Goal: Task Accomplishment & Management: Manage account settings

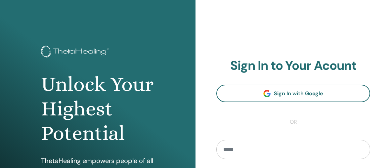
scroll to position [4, 0]
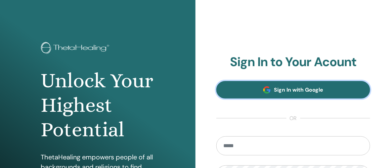
click at [284, 94] on link "Sign In with Google" at bounding box center [293, 90] width 154 height 18
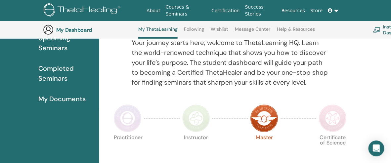
scroll to position [88, 0]
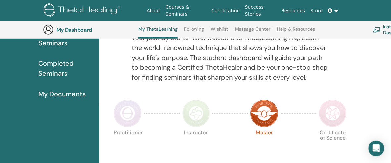
click at [55, 72] on span "Completed Seminars" at bounding box center [66, 69] width 56 height 20
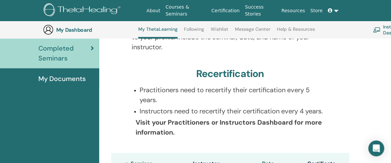
scroll to position [102, 0]
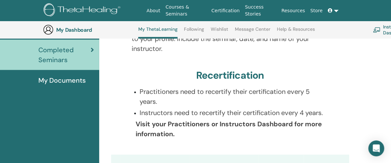
click at [285, 27] on link "Help & Resources" at bounding box center [296, 31] width 38 height 11
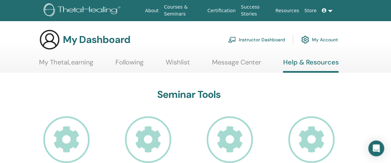
click at [84, 62] on link "My ThetaLearning" at bounding box center [66, 64] width 54 height 13
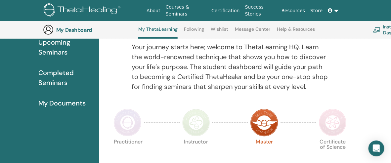
scroll to position [84, 0]
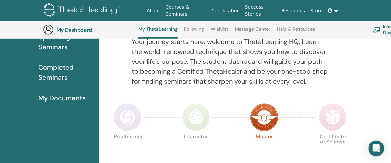
click at [61, 99] on span "My Documents" at bounding box center [61, 98] width 47 height 10
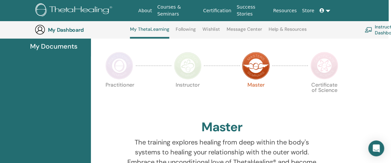
scroll to position [153, 8]
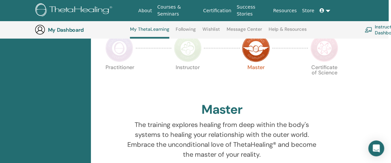
click at [182, 42] on img at bounding box center [188, 48] width 28 height 28
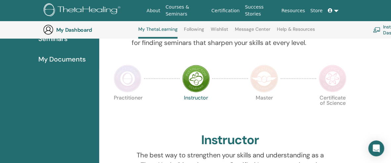
scroll to position [122, 0]
click at [269, 88] on img at bounding box center [264, 79] width 28 height 28
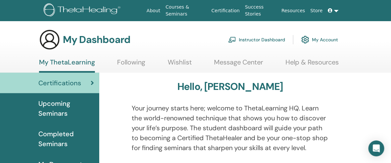
click at [59, 104] on span "Upcoming Seminars" at bounding box center [66, 109] width 56 height 20
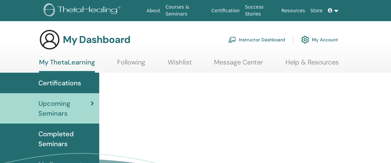
click at [54, 132] on span "Completed Seminars" at bounding box center [66, 139] width 56 height 20
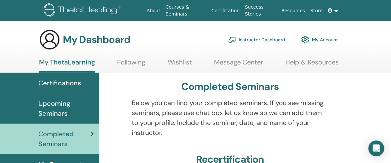
click at [110, 43] on h3 "My Dashboard" at bounding box center [96, 40] width 67 height 12
click at [49, 39] on img at bounding box center [49, 39] width 21 height 21
click at [257, 39] on link "Instructor Dashboard" at bounding box center [256, 39] width 57 height 15
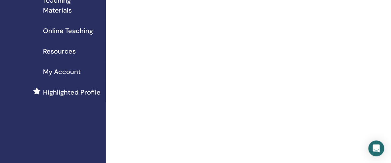
scroll to position [108, 0]
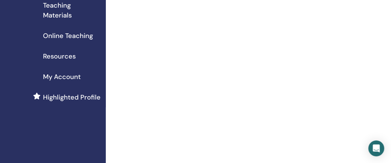
click at [66, 36] on span "Online Teaching" at bounding box center [68, 36] width 50 height 10
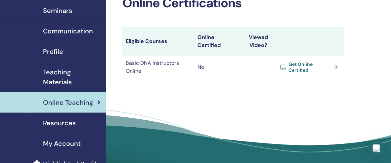
scroll to position [42, 0]
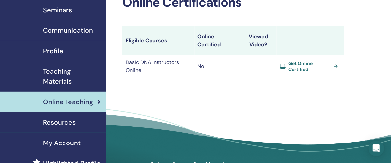
click at [303, 70] on span "Get Online Certified" at bounding box center [310, 67] width 43 height 12
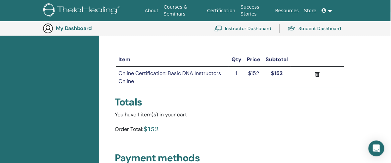
scroll to position [60, 0]
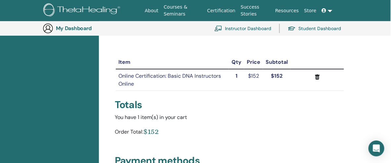
click at [231, 30] on link "Instructor Dashboard" at bounding box center [242, 28] width 57 height 15
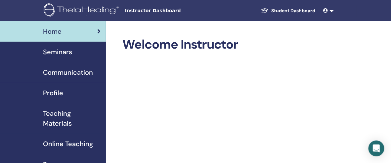
click at [65, 72] on span "Communication" at bounding box center [68, 72] width 50 height 10
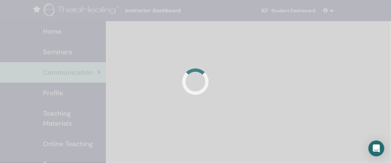
click at [52, 91] on div at bounding box center [195, 81] width 391 height 163
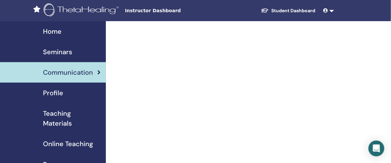
click at [52, 91] on span "Profile" at bounding box center [53, 93] width 20 height 10
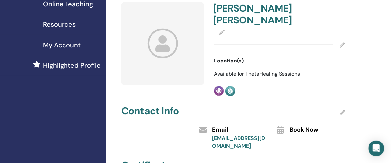
scroll to position [135, 0]
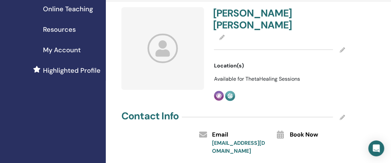
click at [222, 35] on icon at bounding box center [221, 37] width 5 height 5
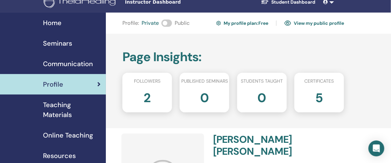
scroll to position [8, 0]
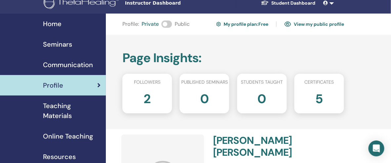
click at [310, 24] on link "View my public profile" at bounding box center [315, 24] width 60 height 11
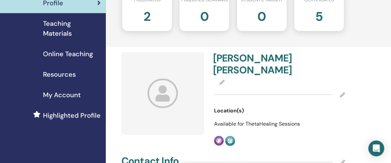
scroll to position [93, 0]
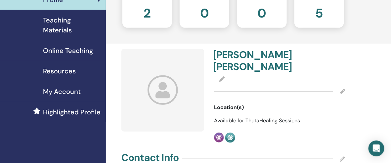
click at [223, 76] on icon at bounding box center [221, 78] width 5 height 5
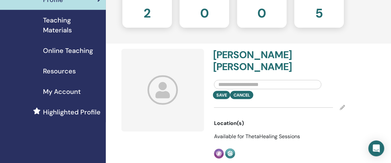
click at [331, 75] on div "Save Cancel" at bounding box center [279, 87] width 141 height 24
click at [343, 105] on icon at bounding box center [342, 107] width 5 height 5
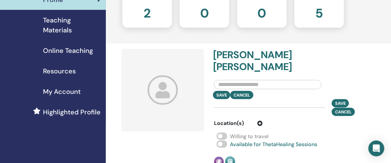
click at [307, 91] on div "Save Cancel" at bounding box center [279, 95] width 141 height 8
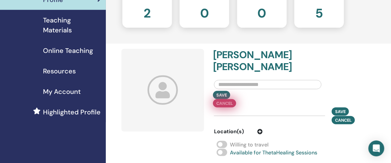
click at [219, 99] on button "Cancel" at bounding box center [224, 103] width 23 height 8
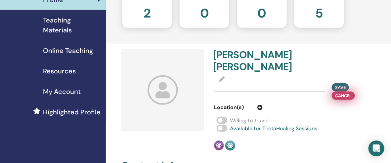
click at [349, 92] on span "Cancel" at bounding box center [343, 95] width 17 height 7
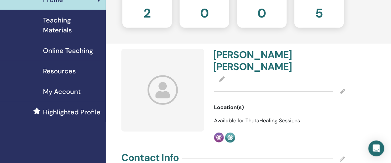
click at [340, 156] on icon at bounding box center [342, 158] width 5 height 5
click at [245, 117] on span "Available for ThetaHealing Sessions" at bounding box center [257, 120] width 86 height 7
click at [343, 89] on icon at bounding box center [342, 91] width 5 height 5
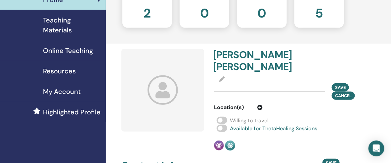
click at [225, 117] on span at bounding box center [222, 120] width 11 height 7
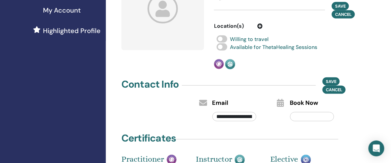
scroll to position [177, 0]
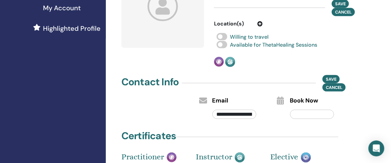
click at [246, 110] on input "**********" at bounding box center [234, 114] width 44 height 9
click at [311, 110] on input "text" at bounding box center [312, 114] width 44 height 9
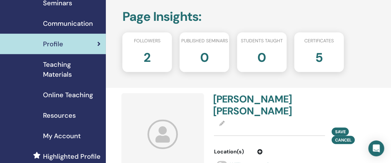
scroll to position [0, 0]
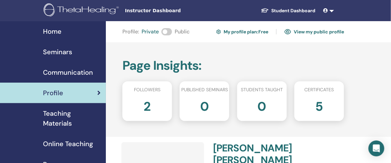
click at [331, 10] on link at bounding box center [329, 11] width 16 height 12
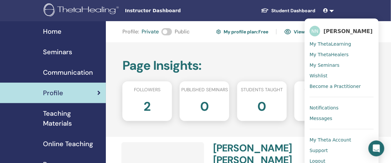
click at [276, 48] on div "Page Insights : Followers 2 Published seminars 0 Students taught 0 Certificates…" at bounding box center [255, 89] width 298 height 95
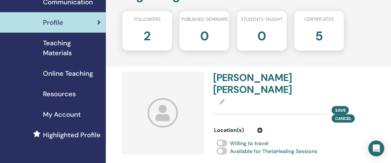
scroll to position [70, 0]
click at [343, 107] on span "Save" at bounding box center [340, 110] width 11 height 7
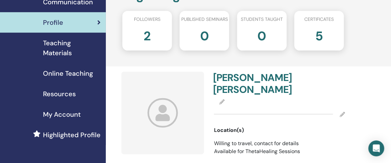
click at [231, 126] on span "Location(s)" at bounding box center [229, 130] width 30 height 8
click at [230, 140] on span "Willing to travel, contact for details" at bounding box center [256, 143] width 85 height 7
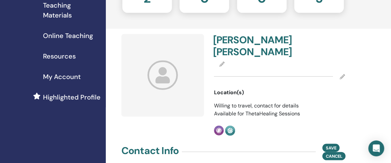
scroll to position [96, 0]
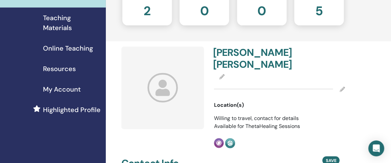
click at [62, 71] on span "Resources" at bounding box center [59, 69] width 33 height 10
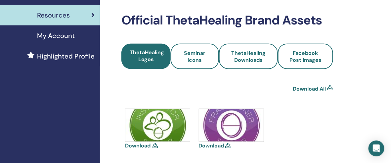
scroll to position [150, 6]
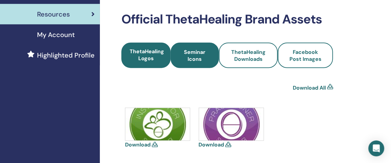
click at [198, 59] on span "Seminar Icons" at bounding box center [195, 56] width 30 height 14
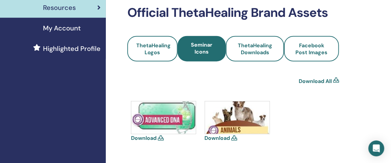
scroll to position [156, 0]
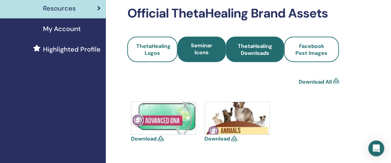
click at [257, 54] on span "ThetaHealing Downloads" at bounding box center [255, 50] width 40 height 14
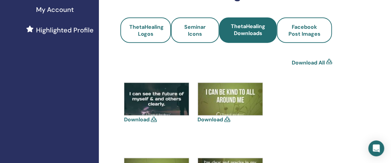
scroll to position [175, 7]
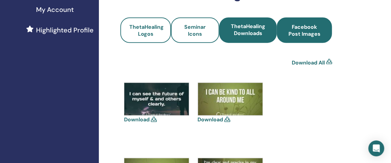
click at [307, 31] on span "Facebook Post Images" at bounding box center [304, 30] width 37 height 14
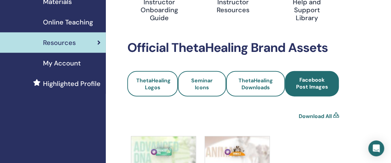
scroll to position [122, 0]
click at [61, 68] on link "My Account" at bounding box center [53, 63] width 106 height 21
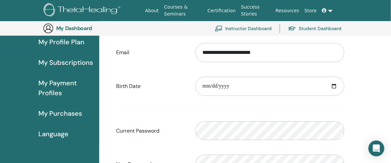
scroll to position [88, 0]
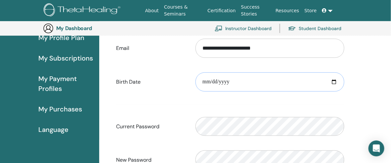
click at [335, 81] on input "date" at bounding box center [270, 81] width 149 height 19
type input "**********"
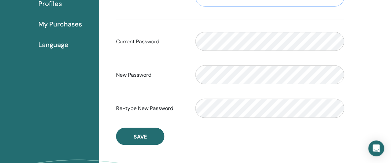
scroll to position [179, 0]
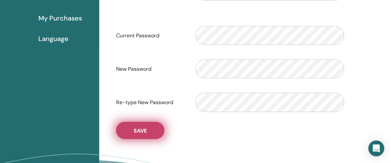
click at [139, 134] on button "Save" at bounding box center [140, 130] width 48 height 17
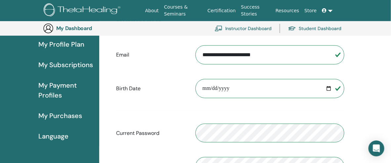
scroll to position [80, 0]
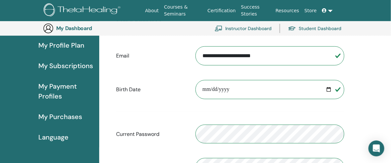
click at [61, 87] on span "My Payment Profiles" at bounding box center [66, 91] width 56 height 20
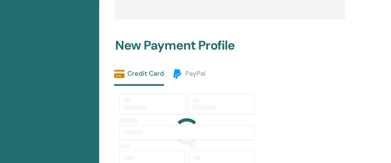
scroll to position [223, 0]
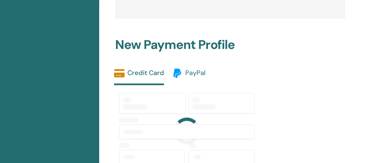
click at [196, 72] on span "PayPal" at bounding box center [195, 72] width 20 height 9
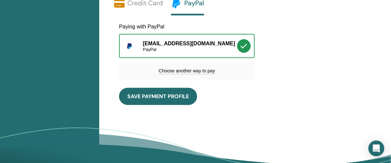
scroll to position [293, 0]
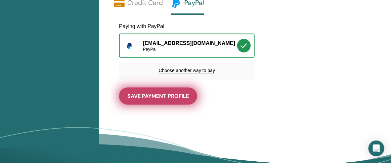
click at [190, 98] on button "save payment profile" at bounding box center [158, 96] width 78 height 17
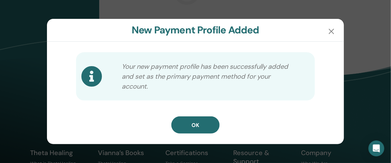
scroll to position [261, 0]
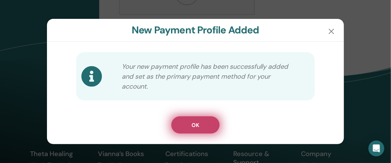
click at [194, 119] on button "OK" at bounding box center [195, 124] width 48 height 17
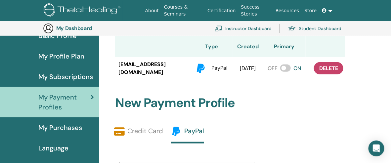
scroll to position [67, 0]
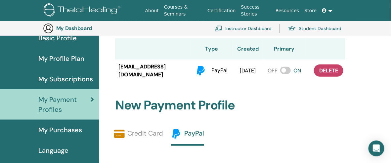
click at [64, 77] on span "My Subscriptions" at bounding box center [65, 79] width 55 height 10
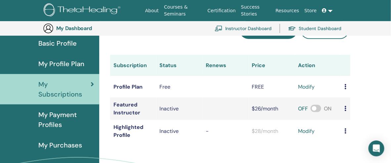
scroll to position [64, 0]
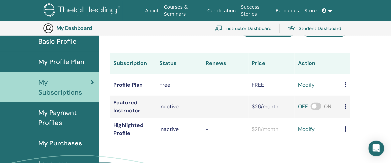
click at [346, 106] on icon at bounding box center [345, 106] width 2 height 5
click at [345, 128] on icon at bounding box center [345, 128] width 2 height 5
click at [310, 85] on link "modify" at bounding box center [306, 85] width 17 height 8
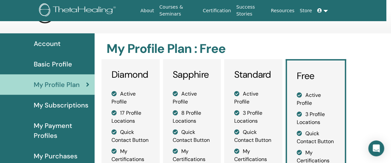
scroll to position [10, 5]
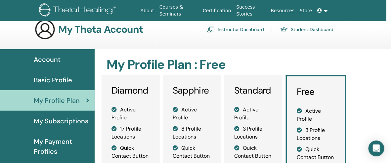
click at [44, 101] on span "My Profile Plan" at bounding box center [57, 101] width 46 height 10
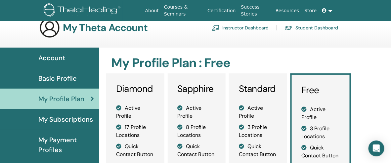
scroll to position [12, 0]
click at [90, 97] on div "My Profile Plan" at bounding box center [49, 99] width 89 height 10
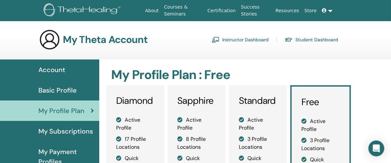
click at [62, 99] on link "Basic Profile" at bounding box center [49, 90] width 99 height 21
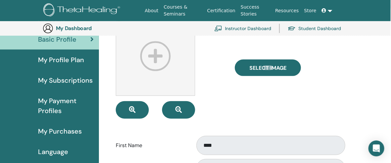
scroll to position [65, 0]
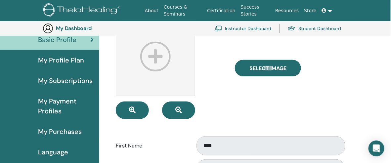
click at [73, 79] on span "My Subscriptions" at bounding box center [65, 81] width 55 height 10
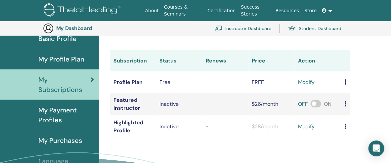
scroll to position [67, 0]
click at [345, 102] on icon at bounding box center [345, 103] width 2 height 5
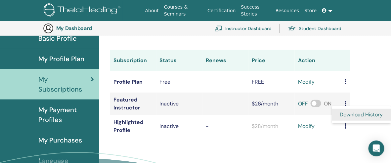
click at [345, 111] on link "Download History" at bounding box center [361, 115] width 59 height 12
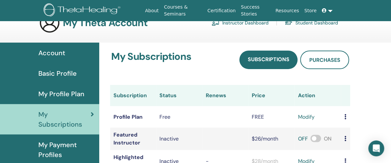
scroll to position [18, 0]
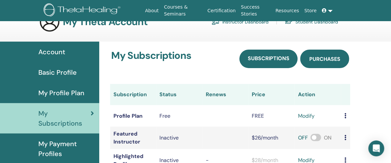
click at [325, 58] on span "Purchases" at bounding box center [324, 59] width 31 height 7
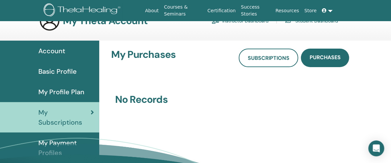
scroll to position [19, 0]
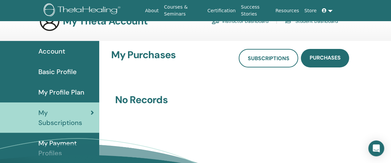
click at [71, 93] on span "My Profile Plan" at bounding box center [61, 92] width 46 height 10
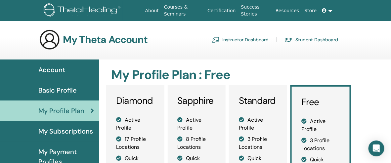
click at [67, 91] on span "Basic Profile" at bounding box center [57, 90] width 38 height 10
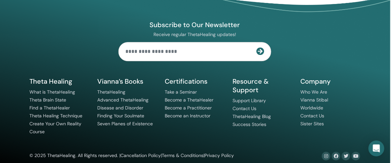
scroll to position [528, 1]
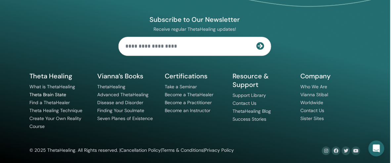
click at [38, 92] on link "Theta Brain State" at bounding box center [47, 95] width 37 height 6
